Goal: Task Accomplishment & Management: Manage account settings

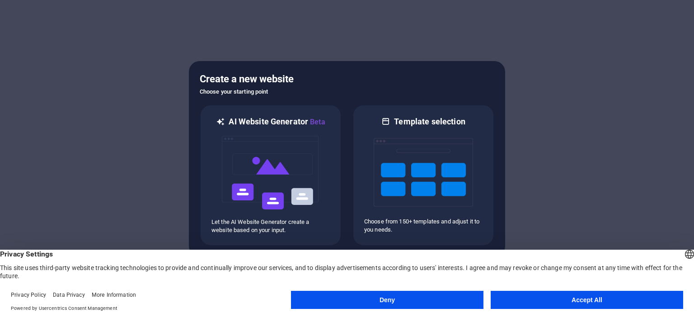
click at [597, 296] on button "Accept All" at bounding box center [587, 300] width 193 height 18
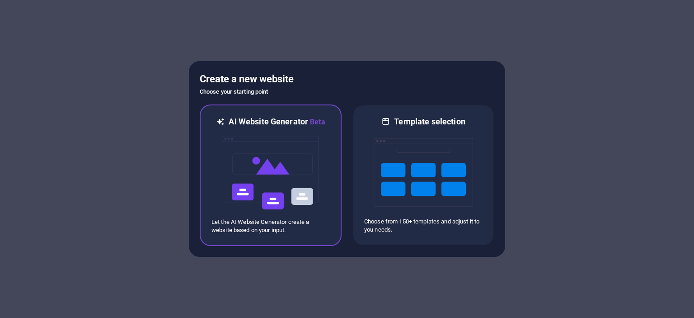
click at [296, 178] on img at bounding box center [270, 172] width 99 height 90
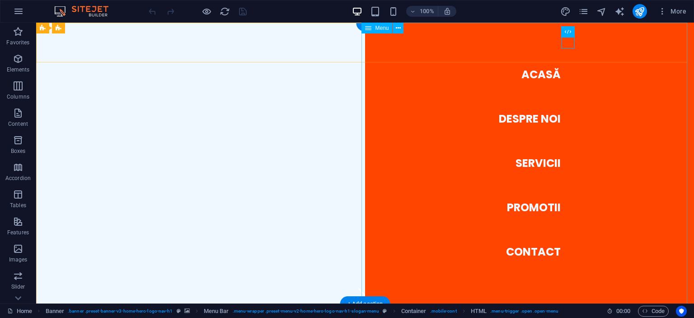
click at [534, 165] on nav "Acasă Despre noi Servicii Promotii Contact" at bounding box center [529, 163] width 329 height 281
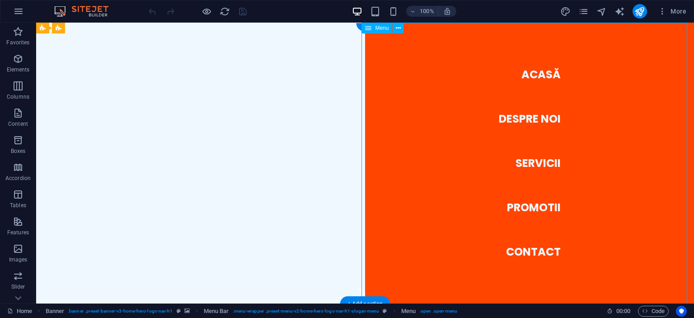
click at [526, 164] on nav "Acasă Despre noi Servicii Promotii Contact" at bounding box center [529, 163] width 329 height 281
click at [526, 162] on nav "Acasă Despre noi Servicii Promotii Contact" at bounding box center [529, 163] width 329 height 281
click at [20, 84] on icon "button" at bounding box center [18, 85] width 11 height 11
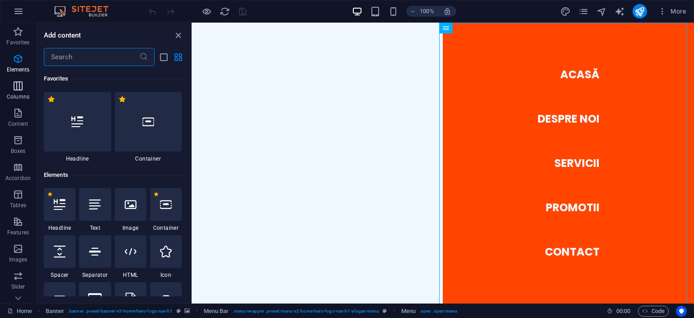
scroll to position [448, 0]
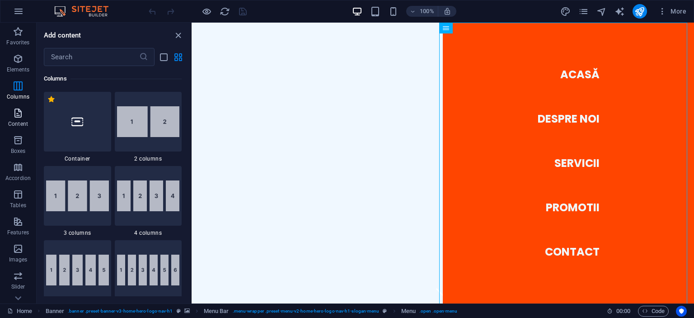
click at [20, 117] on icon "button" at bounding box center [18, 113] width 11 height 11
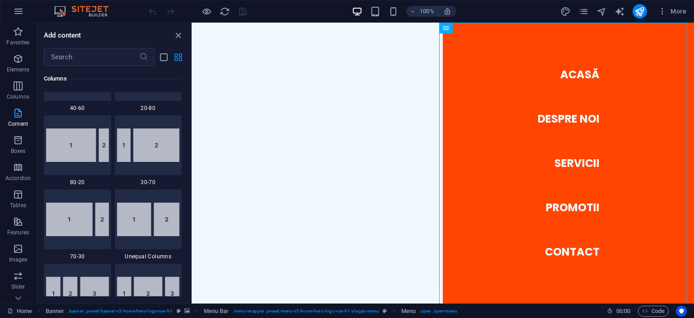
scroll to position [1582, 0]
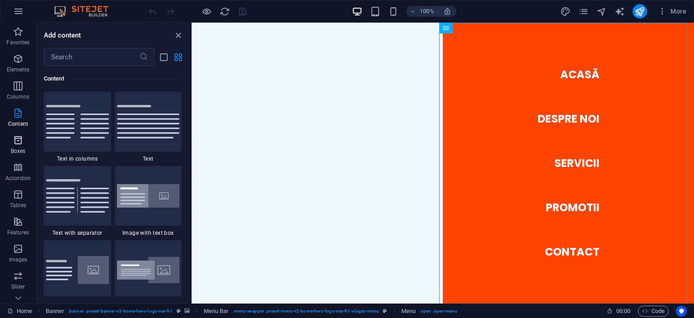
click at [18, 141] on icon "button" at bounding box center [18, 140] width 11 height 11
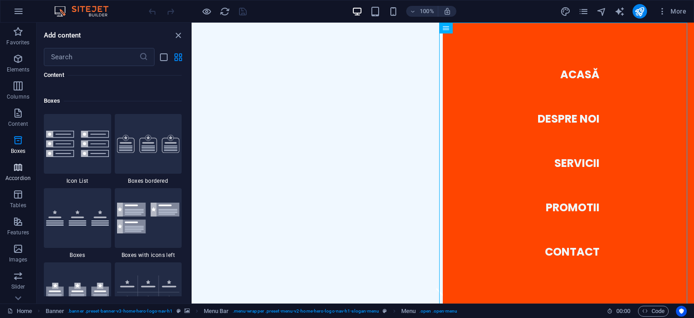
scroll to position [2494, 0]
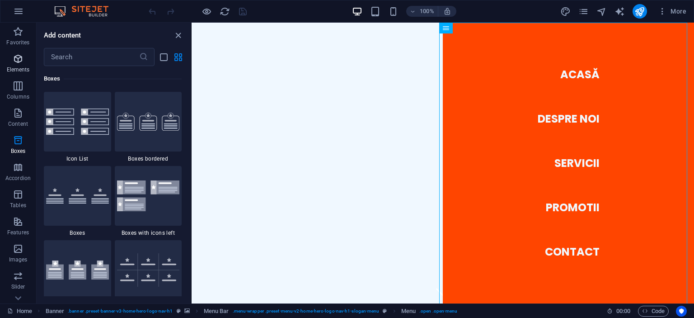
click at [18, 61] on icon "button" at bounding box center [18, 58] width 11 height 11
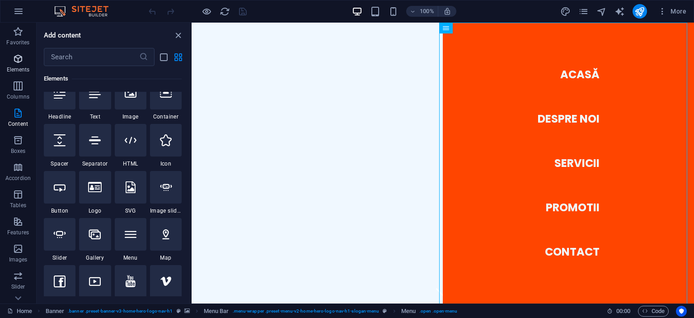
scroll to position [96, 0]
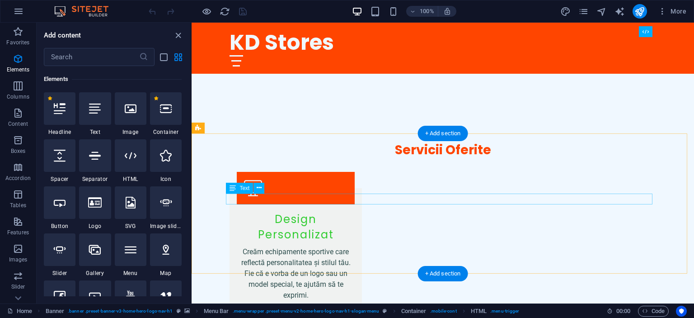
scroll to position [776, 0]
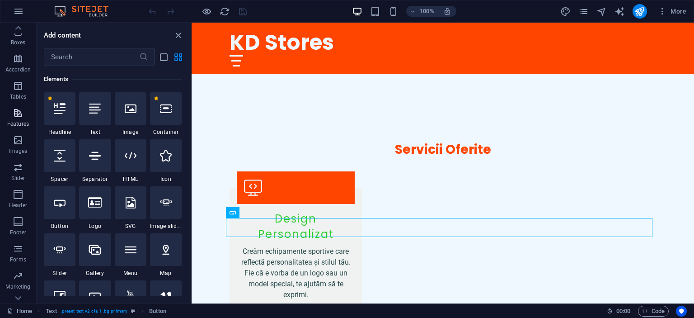
scroll to position [126, 0]
click at [17, 258] on icon "button" at bounding box center [18, 258] width 11 height 11
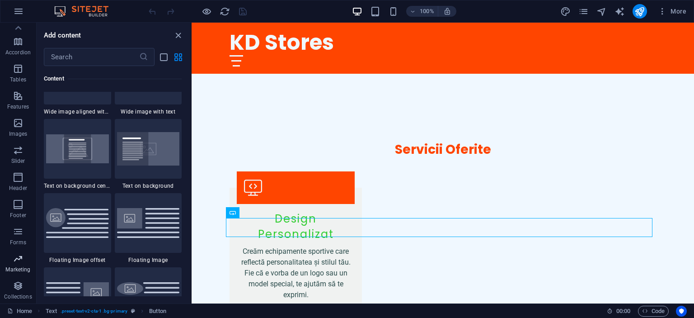
scroll to position [7363, 0]
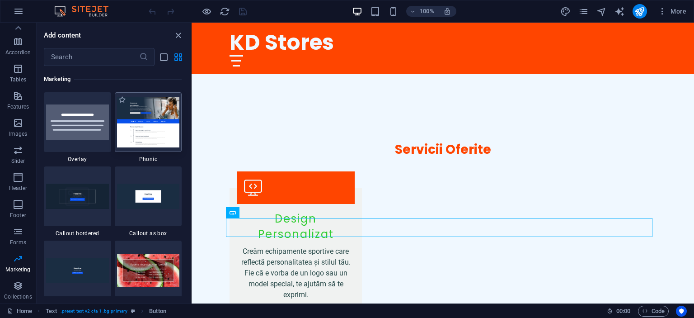
click at [140, 114] on img at bounding box center [148, 122] width 63 height 50
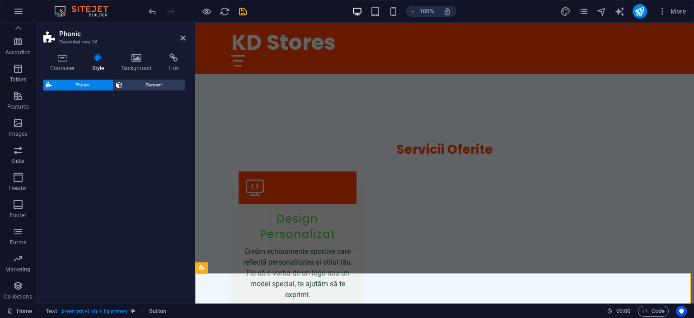
drag, startPoint x: 140, startPoint y: 114, endPoint x: 194, endPoint y: 117, distance: 54.3
click at [194, 117] on div "Phonic Preset #ed-new-26 Container Style Background Link Size Height Default px…" at bounding box center [365, 163] width 658 height 281
select select "%"
select select "rem"
select select "px"
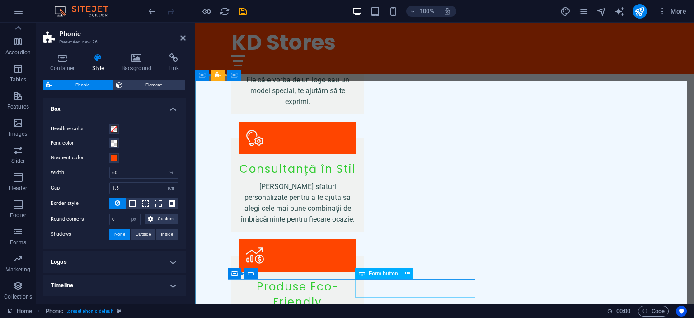
scroll to position [968, 0]
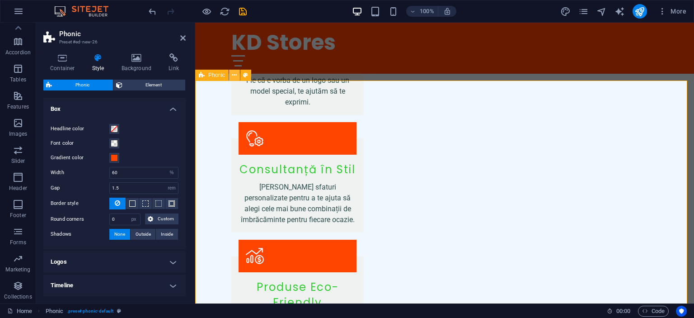
click at [234, 78] on icon at bounding box center [234, 75] width 5 height 9
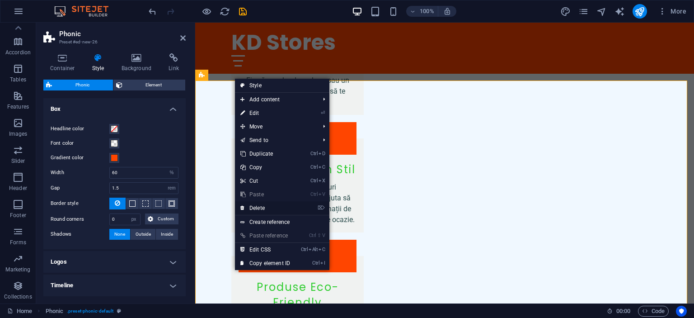
click at [256, 207] on link "⌦ Delete" at bounding box center [265, 208] width 61 height 14
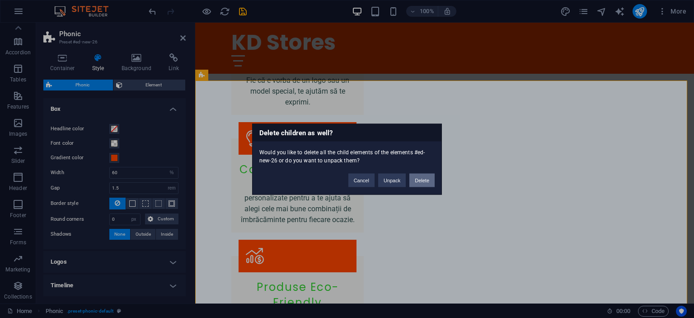
click at [418, 180] on button "Delete" at bounding box center [422, 180] width 25 height 14
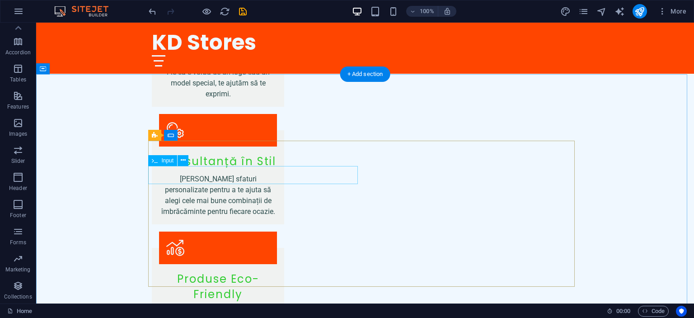
scroll to position [974, 0]
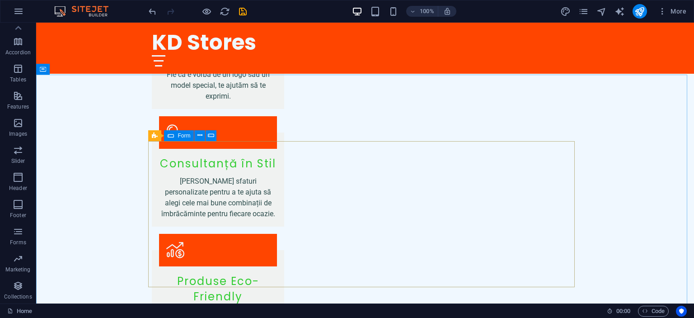
click at [183, 136] on span "Form" at bounding box center [184, 135] width 13 height 5
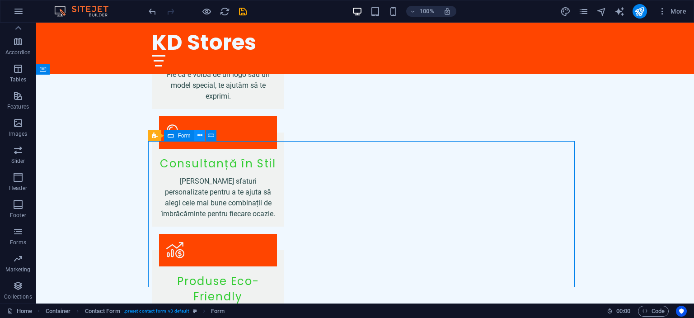
click at [199, 134] on icon at bounding box center [200, 135] width 5 height 9
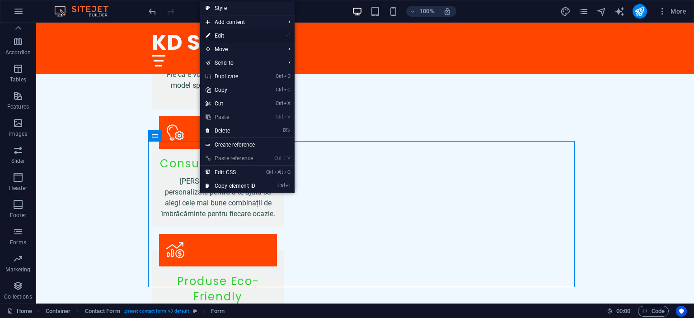
click at [241, 36] on link "⏎ Edit" at bounding box center [230, 36] width 61 height 14
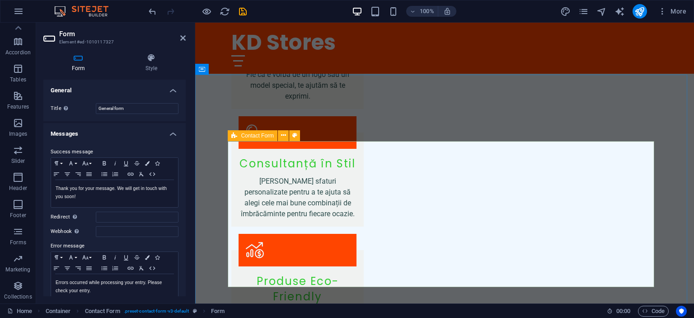
click at [233, 135] on icon at bounding box center [234, 135] width 6 height 11
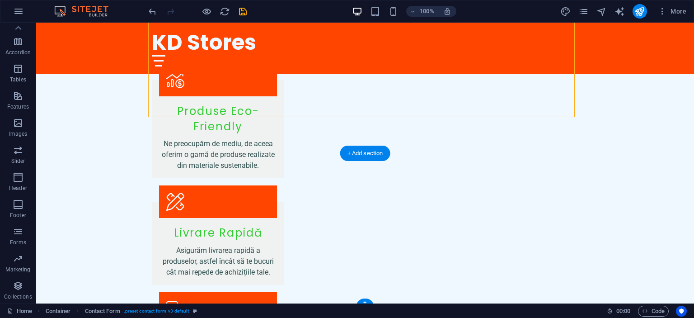
scroll to position [1148, 0]
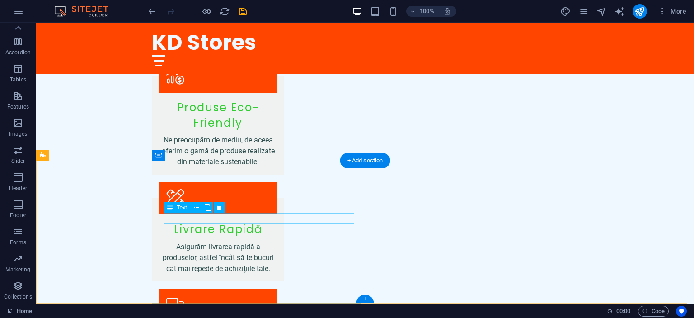
scroll to position [1137, 0]
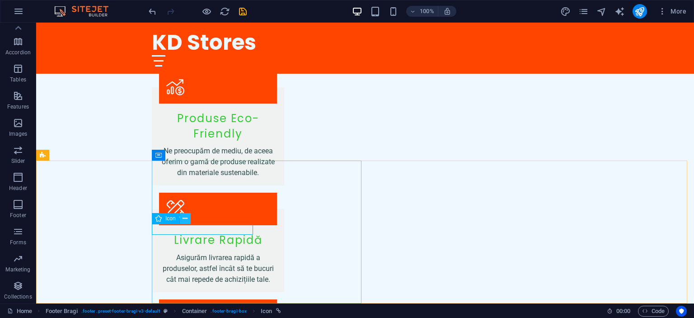
click at [184, 219] on icon at bounding box center [185, 218] width 5 height 9
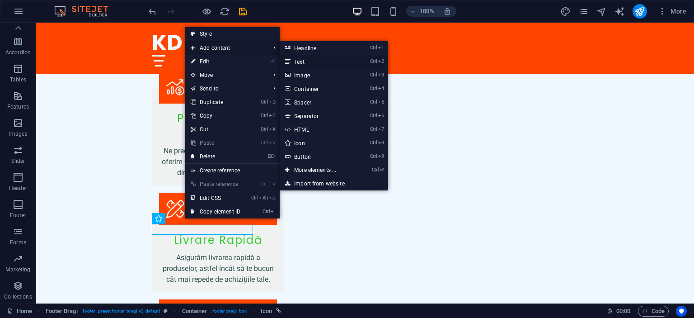
click at [300, 59] on link "Ctrl 2 Text" at bounding box center [317, 62] width 75 height 14
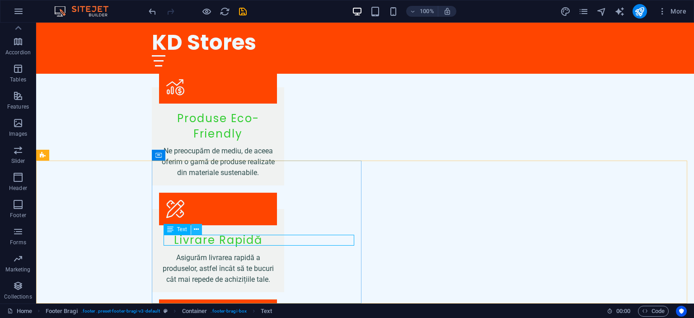
click at [194, 231] on icon at bounding box center [196, 229] width 5 height 9
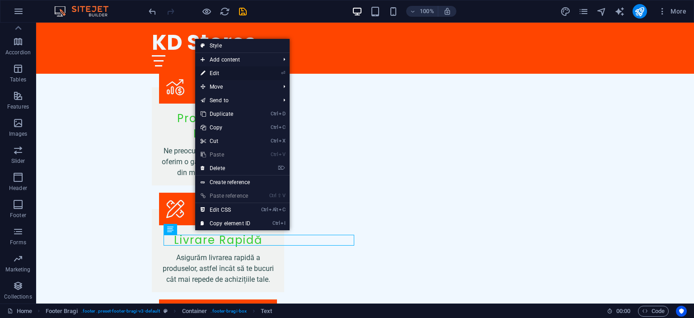
click at [237, 72] on link "⏎ Edit" at bounding box center [225, 73] width 61 height 14
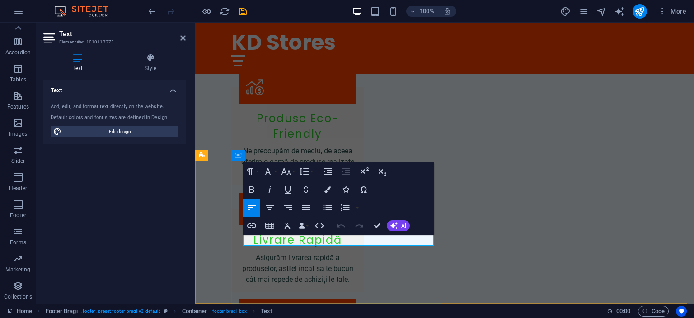
drag, startPoint x: 297, startPoint y: 242, endPoint x: 267, endPoint y: 238, distance: 30.1
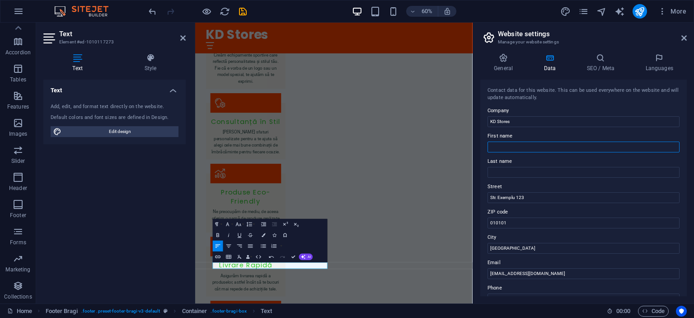
click at [530, 145] on input "First name" at bounding box center [584, 146] width 192 height 11
type input "Catalin"
type input "Naipeanu"
drag, startPoint x: 535, startPoint y: 198, endPoint x: 480, endPoint y: 195, distance: 55.6
click at [480, 195] on div "General Data SEO / Meta Languages Website name kdstores.ro Logo Drag files here…" at bounding box center [583, 174] width 221 height 257
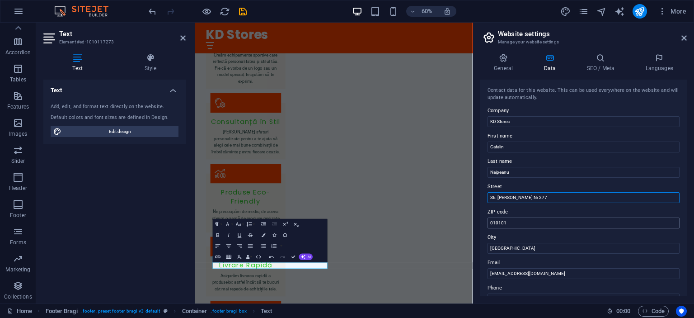
type input "Str. Nicolae Titulescu Nr 277"
drag, startPoint x: 513, startPoint y: 221, endPoint x: 474, endPoint y: 215, distance: 39.4
click at [474, 215] on aside "Website settings Manage your website settings General Data SEO / Meta Languages…" at bounding box center [584, 163] width 222 height 281
drag, startPoint x: 514, startPoint y: 247, endPoint x: 478, endPoint y: 224, distance: 42.9
click at [477, 250] on div "General Data SEO / Meta Languages Website name kdstores.ro Logo Drag files here…" at bounding box center [583, 174] width 221 height 257
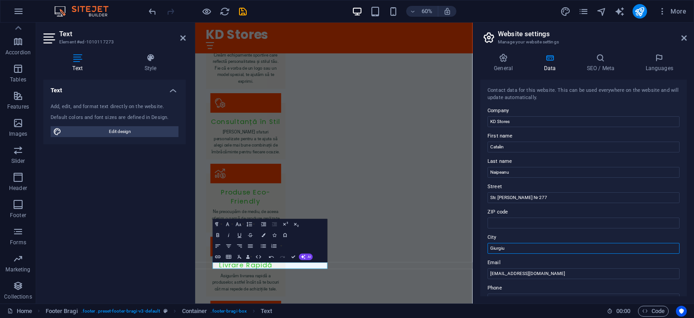
scroll to position [103, 0]
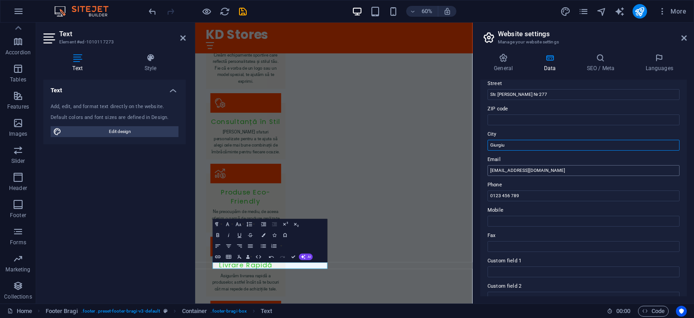
type input "Giurgiu"
click at [504, 172] on input "contact@kdstores.com" at bounding box center [584, 170] width 192 height 11
type input "office@kdstores.com"
drag, startPoint x: 727, startPoint y: 222, endPoint x: 653, endPoint y: 314, distance: 118.0
drag, startPoint x: 531, startPoint y: 196, endPoint x: 479, endPoint y: 193, distance: 52.1
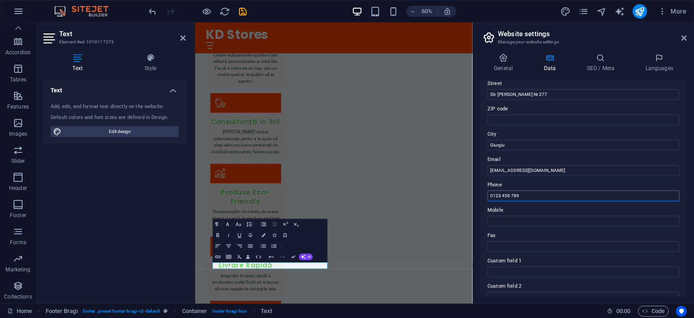
click at [479, 193] on div "General Data SEO / Meta Languages Website name kdstores.ro Logo Drag files here…" at bounding box center [583, 174] width 221 height 257
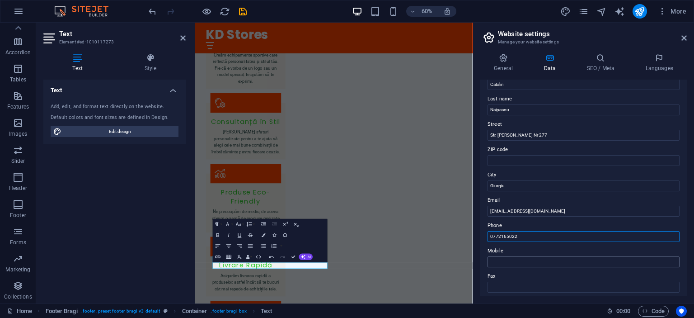
scroll to position [0, 0]
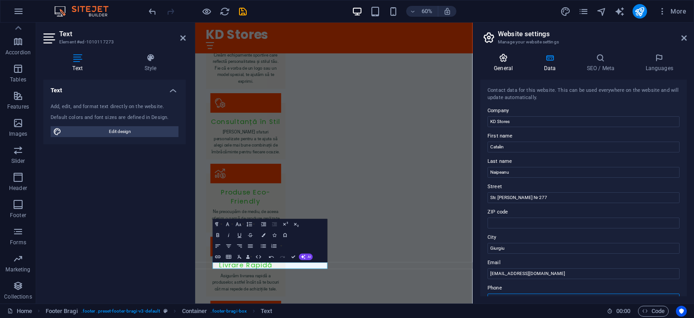
type input "0772165022"
click at [504, 65] on h4 "General" at bounding box center [506, 62] width 50 height 19
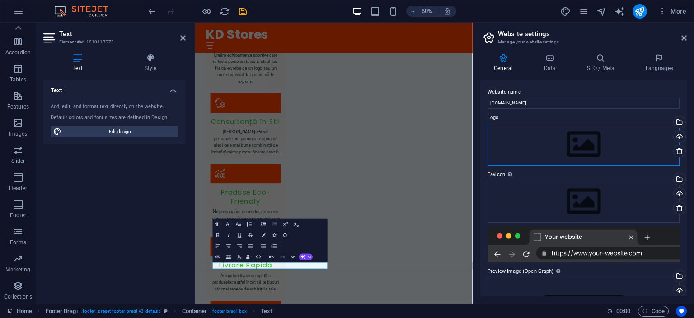
click at [544, 147] on div "Drag files here, click to choose files or select files from Files or our free s…" at bounding box center [584, 144] width 192 height 42
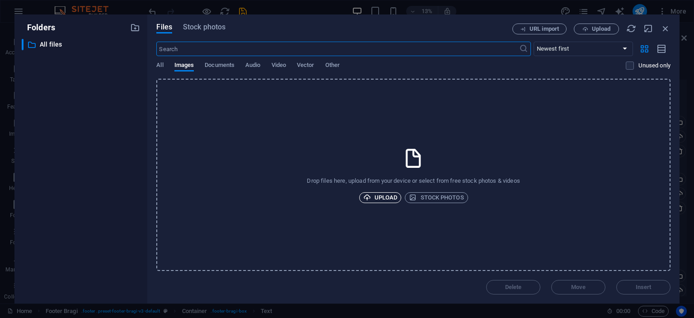
click at [389, 193] on span "Upload" at bounding box center [380, 197] width 34 height 11
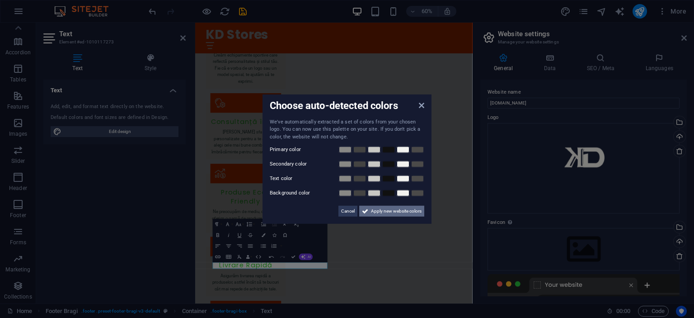
click at [390, 213] on span "Apply new website colors" at bounding box center [396, 211] width 51 height 11
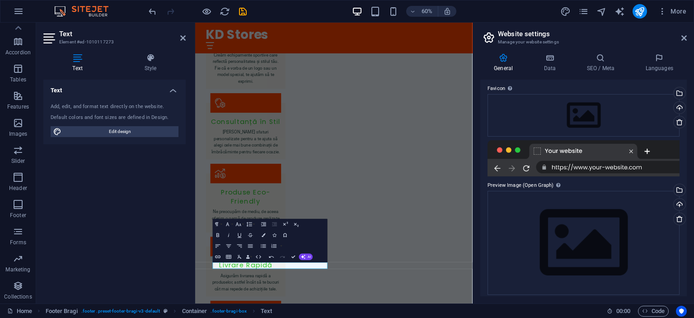
scroll to position [139, 0]
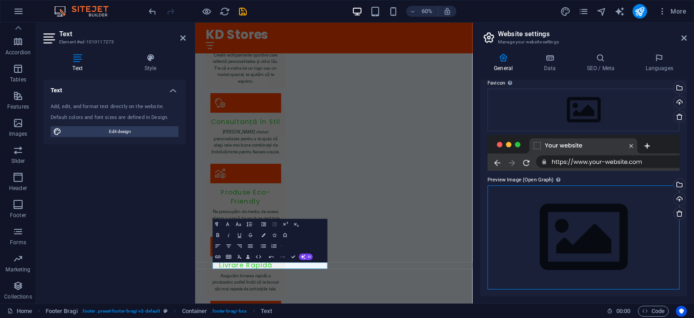
click at [556, 217] on div "Drag files here, click to choose files or select files from Files or our free s…" at bounding box center [584, 237] width 192 height 104
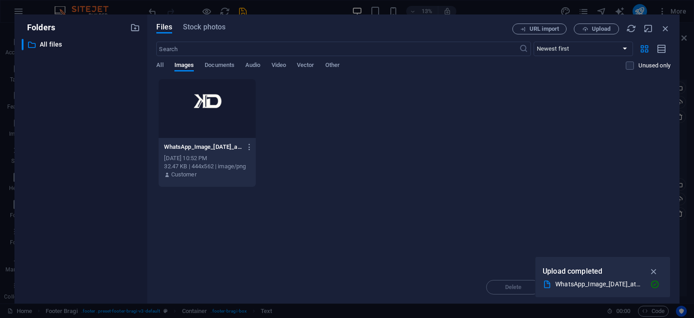
click at [205, 106] on div at bounding box center [207, 108] width 97 height 59
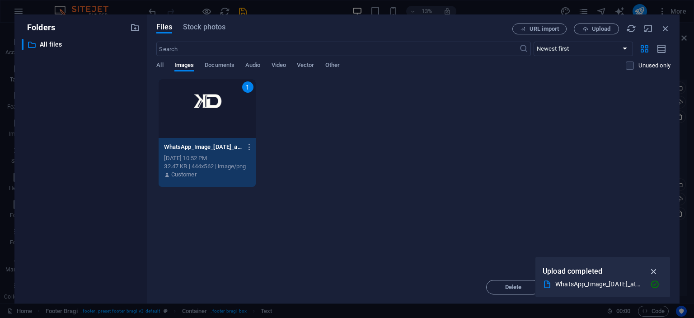
click at [653, 269] on icon "button" at bounding box center [654, 271] width 10 height 10
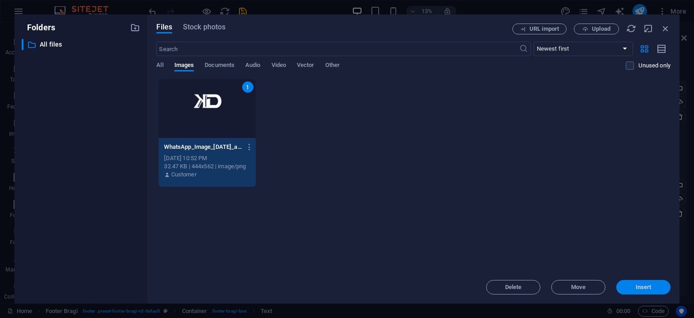
click at [639, 290] on span "Insert" at bounding box center [644, 286] width 16 height 5
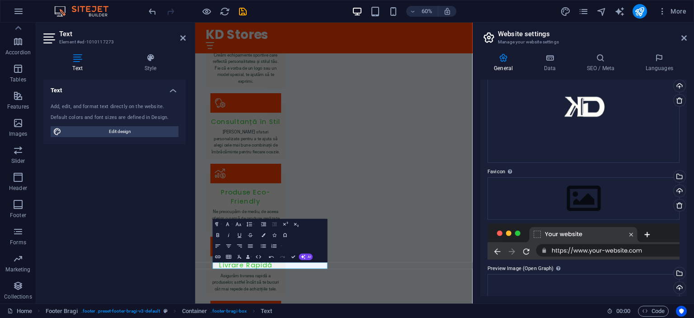
scroll to position [0, 0]
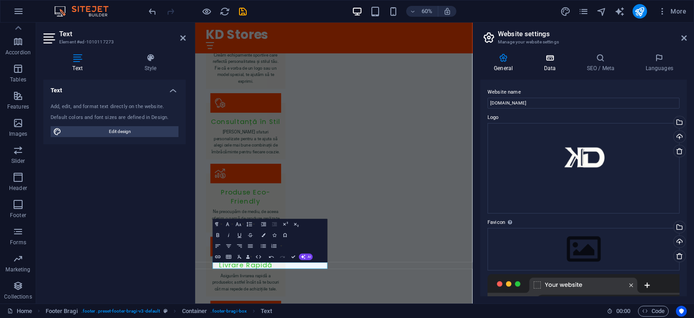
click at [548, 58] on icon at bounding box center [549, 57] width 39 height 9
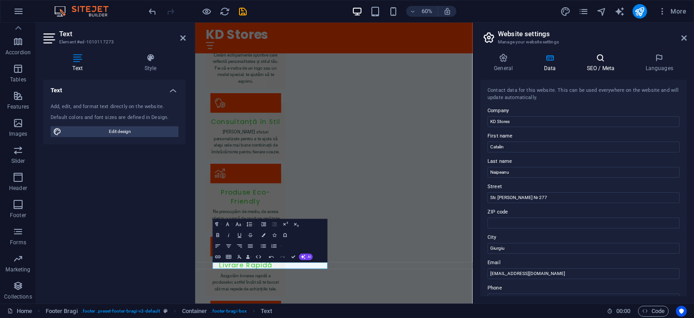
click at [596, 65] on h4 "SEO / Meta" at bounding box center [602, 62] width 59 height 19
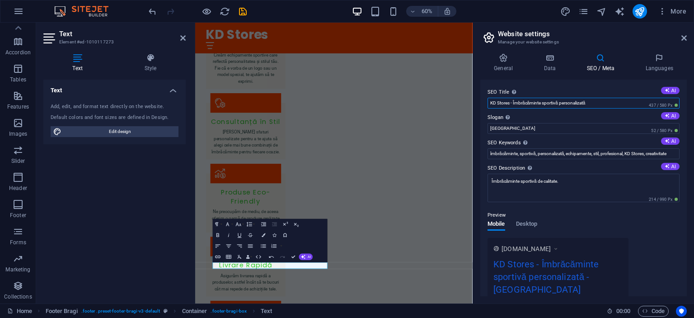
drag, startPoint x: 605, startPoint y: 102, endPoint x: 561, endPoint y: 103, distance: 44.3
click at [561, 103] on input "KD Stores - Îmbrăcăminte sportivă personalizată" at bounding box center [584, 103] width 192 height 11
type input "KD Stores - Îmbrăcăminte sportivă"
drag, startPoint x: 718, startPoint y: 150, endPoint x: 642, endPoint y: 197, distance: 89.6
drag, startPoint x: 505, startPoint y: 130, endPoint x: 486, endPoint y: 126, distance: 19.0
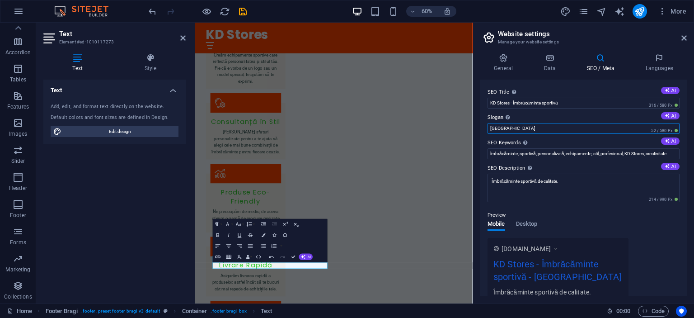
click at [486, 126] on div "SEO Title The title of your website - make it something that stands out in sear…" at bounding box center [584, 188] width 207 height 217
type input "From 0 to HERO"
click at [676, 152] on input "îmbrăcăminte, sportivă, personalizată, echipamente, stil, profesional, KD Store…" at bounding box center [584, 153] width 192 height 11
type input "îmbrăcăminte, sportivă, personalizată, echipamente, stil, profesional, KD Store…"
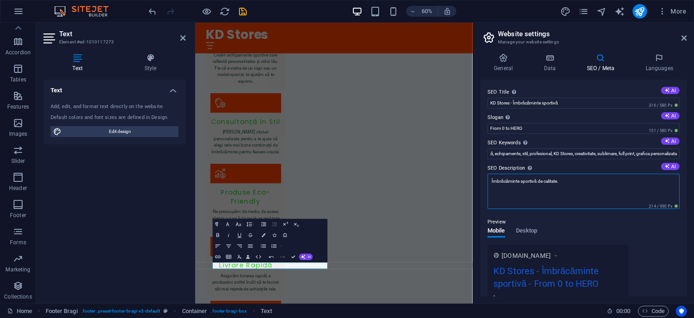
scroll to position [0, 0]
click at [572, 182] on textarea "Îmbrăcăminte sportivă de calitate." at bounding box center [584, 191] width 192 height 35
type textarea "Îmbrăcăminte sportivă FULL PRINT"
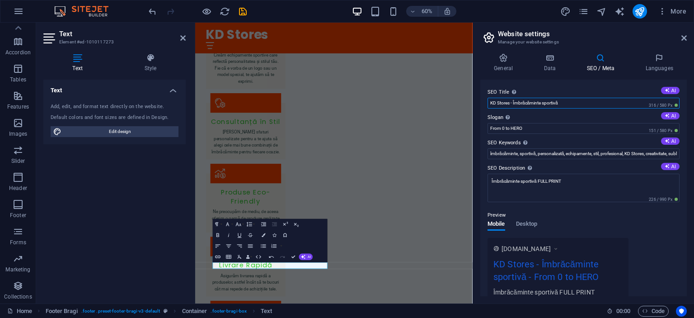
click at [586, 103] on input "KD Stores - Îmbrăcăminte sportivă" at bounding box center [584, 103] width 192 height 11
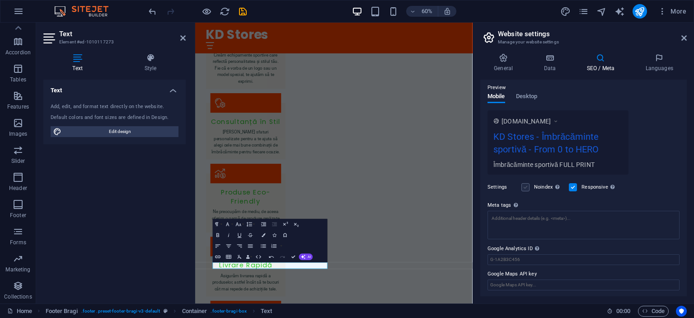
scroll to position [128, 0]
click at [533, 259] on input "Google Analytics ID Please only add the Google Analytics ID. We automatically i…" at bounding box center [584, 259] width 192 height 11
paste input "5593928875"
type input "5593928875"
click at [662, 11] on icon "button" at bounding box center [662, 11] width 9 height 9
